Goal: Navigation & Orientation: Find specific page/section

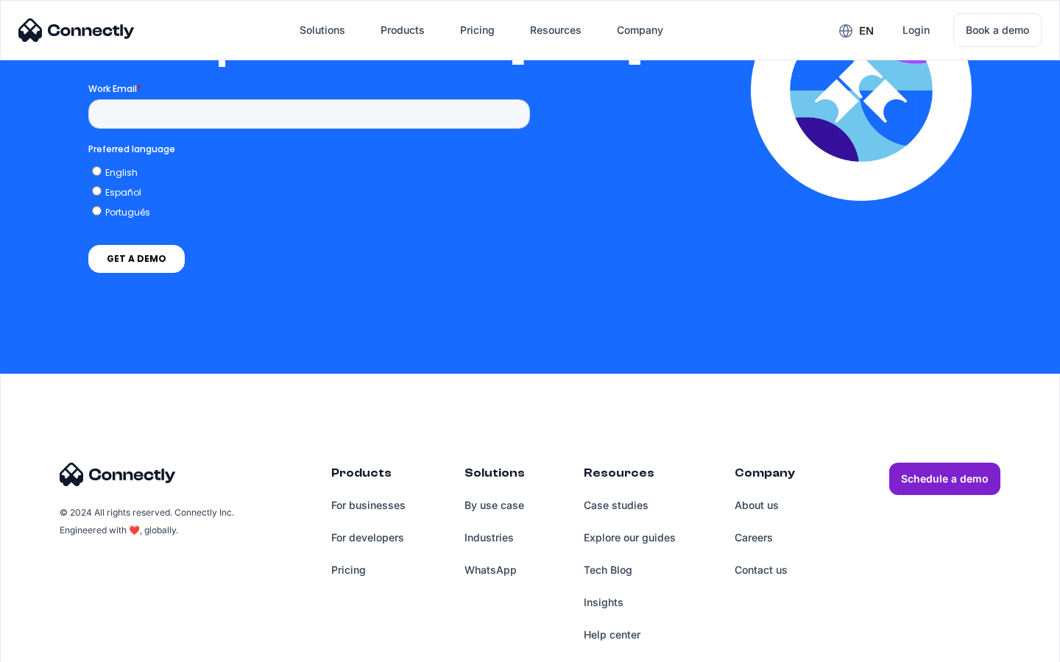
scroll to position [3217, 0]
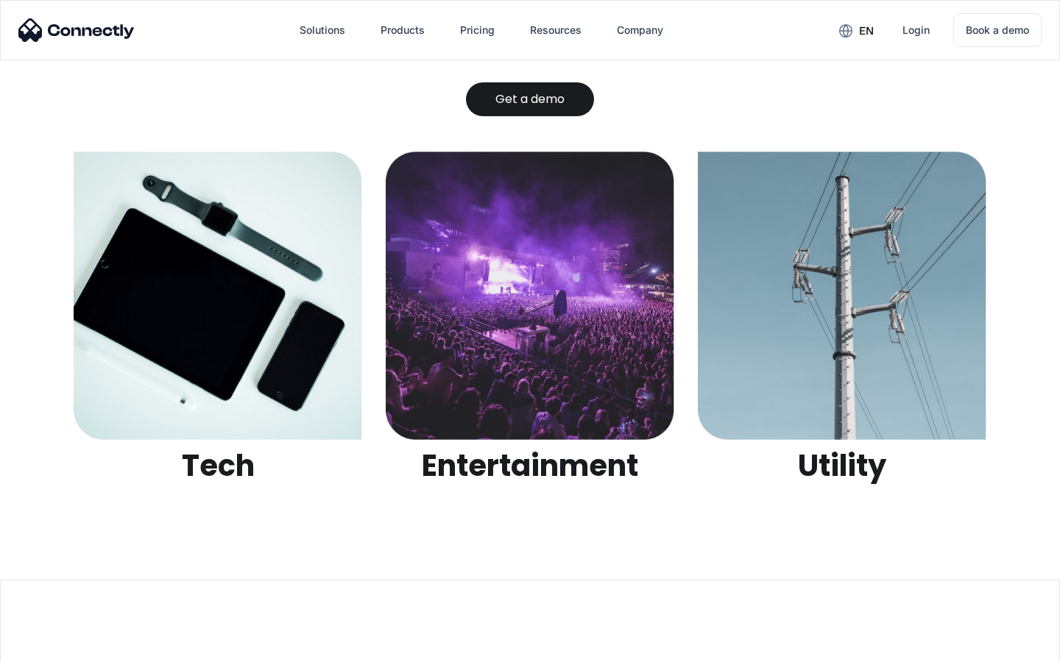
scroll to position [4643, 0]
